Goal: Task Accomplishment & Management: Manage account settings

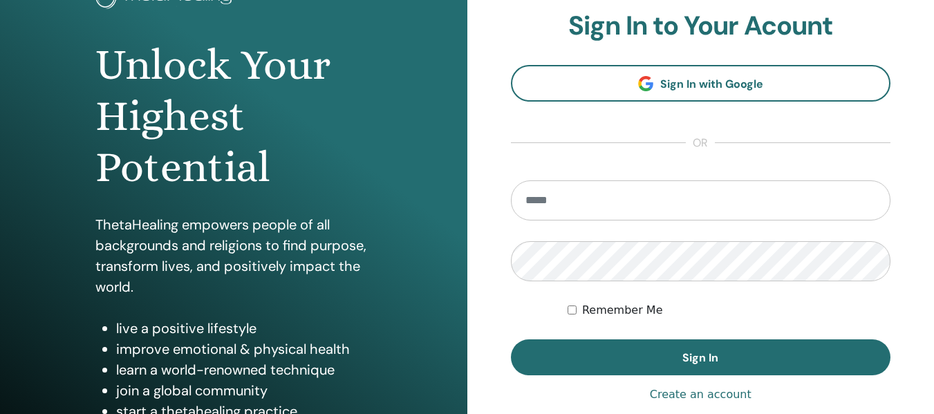
scroll to position [249, 0]
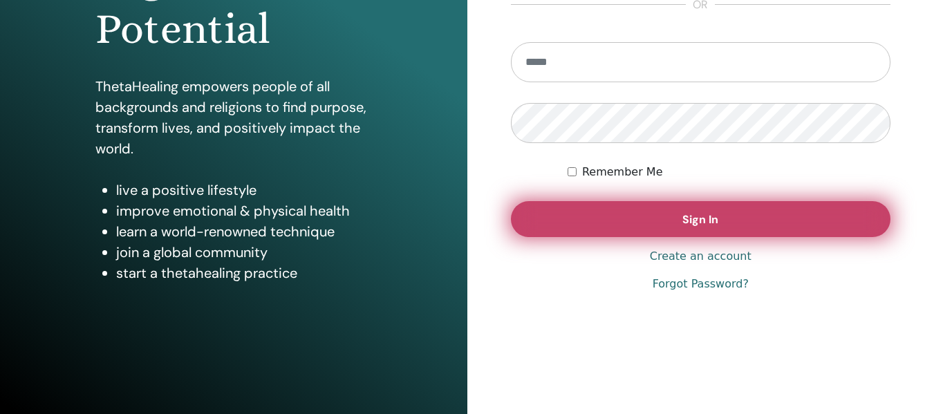
type input "**********"
click at [676, 223] on button "Sign In" at bounding box center [701, 219] width 380 height 36
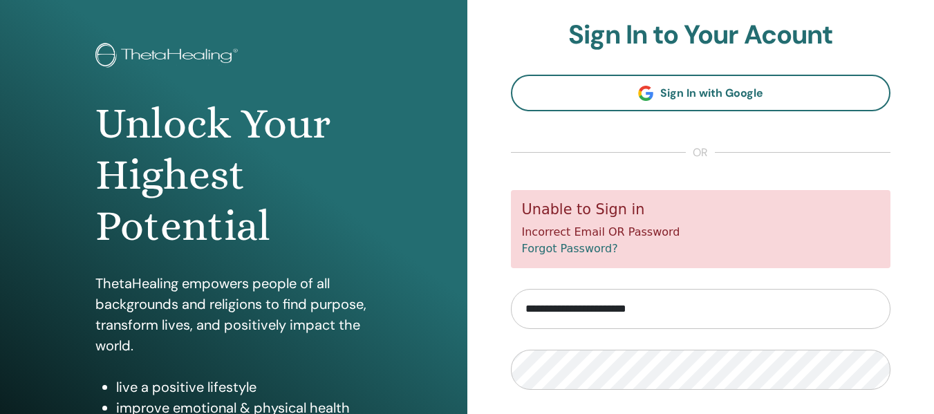
scroll to position [138, 0]
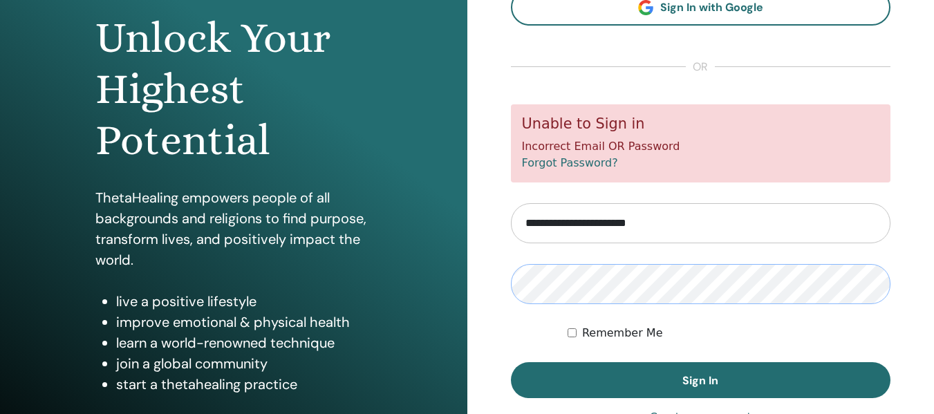
click at [337, 260] on div "Unlock Your Highest Potential ThetaHealing empowers people of all backgrounds a…" at bounding box center [467, 193] width 934 height 663
click at [569, 337] on div "Remember Me" at bounding box center [728, 333] width 323 height 17
click at [574, 326] on div "Remember Me" at bounding box center [728, 333] width 323 height 17
click at [572, 338] on div "Remember Me" at bounding box center [728, 333] width 323 height 17
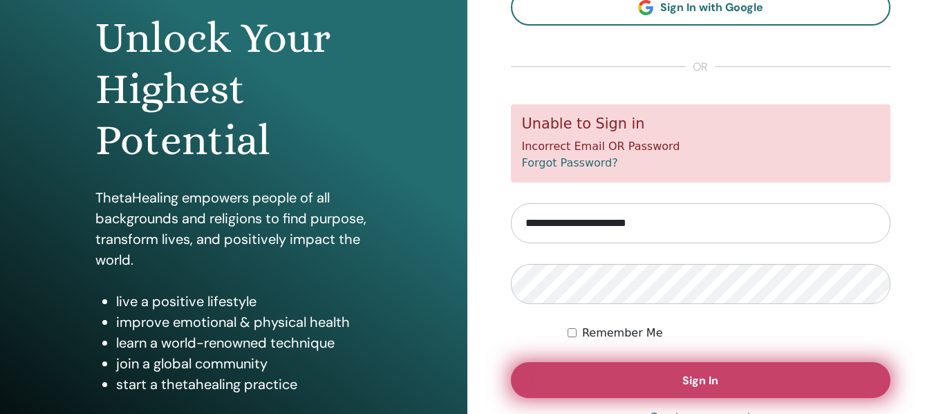
click at [737, 388] on button "Sign In" at bounding box center [701, 380] width 380 height 36
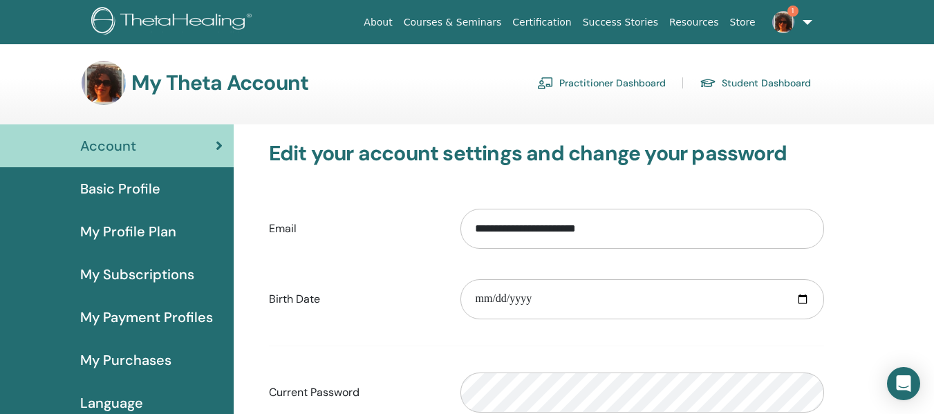
click at [137, 227] on span "My Profile Plan" at bounding box center [128, 231] width 96 height 21
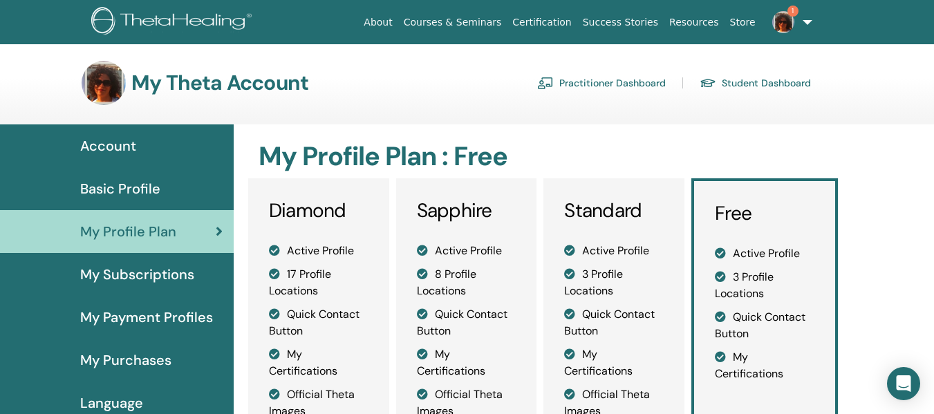
drag, startPoint x: 110, startPoint y: 87, endPoint x: 110, endPoint y: 124, distance: 36.6
click at [111, 87] on img at bounding box center [104, 83] width 44 height 44
click at [111, 144] on span "Account" at bounding box center [108, 145] width 56 height 21
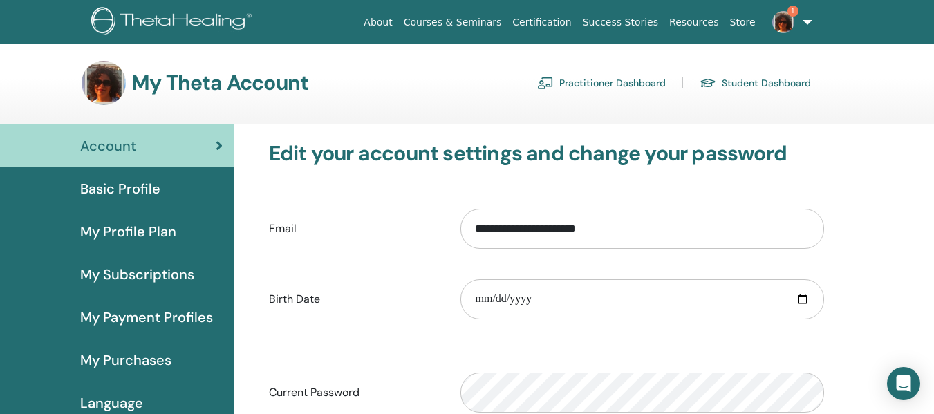
click at [120, 81] on img at bounding box center [104, 83] width 44 height 44
click at [780, 25] on img at bounding box center [783, 22] width 22 height 22
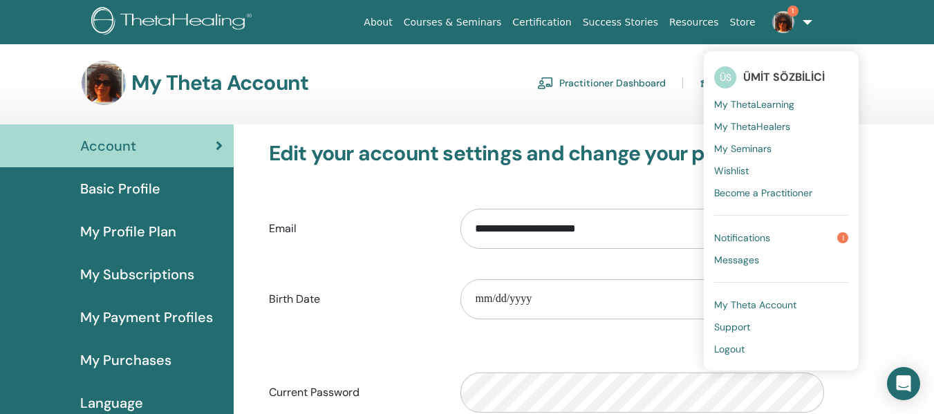
click at [750, 238] on span "Notifications" at bounding box center [742, 237] width 56 height 12
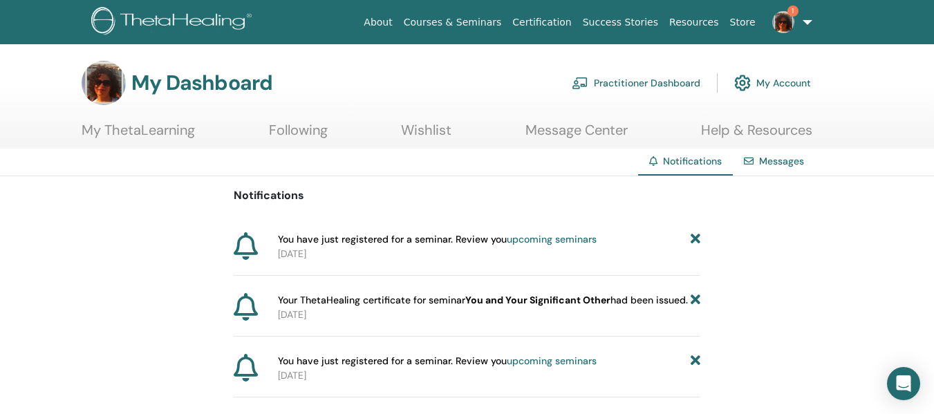
click at [781, 82] on link "My Account" at bounding box center [772, 83] width 77 height 30
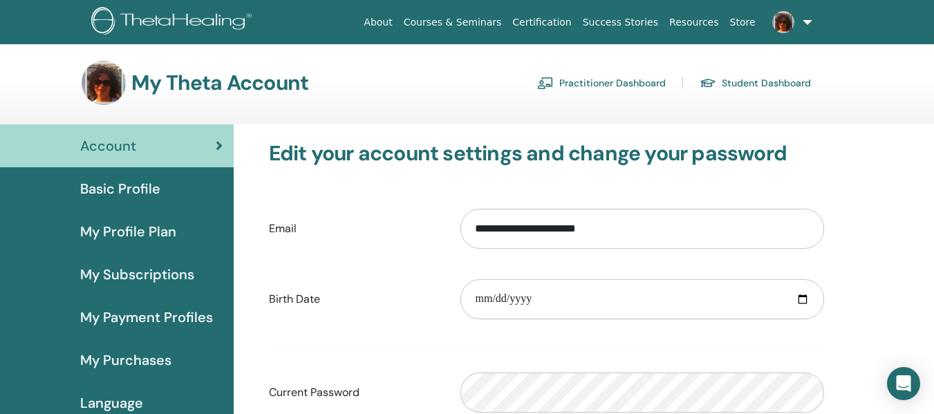
click at [752, 82] on link "Student Dashboard" at bounding box center [754, 83] width 111 height 22
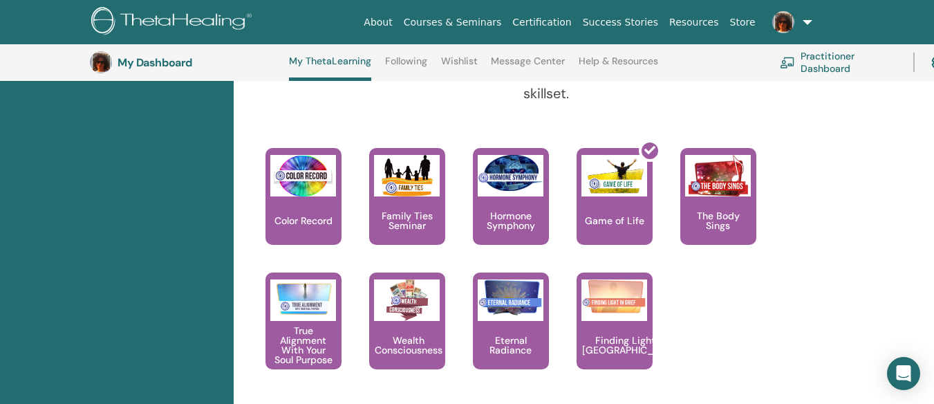
scroll to position [1488, 0]
